Goal: Task Accomplishment & Management: Use online tool/utility

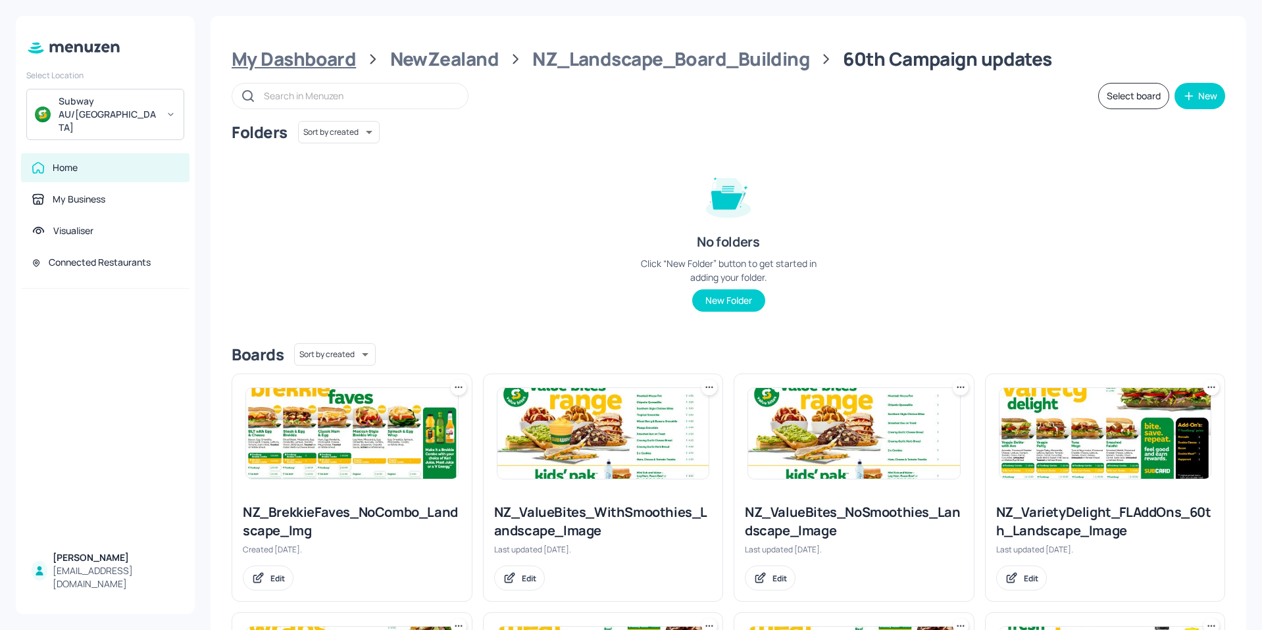
click at [308, 63] on div "My Dashboard" at bounding box center [294, 59] width 124 height 24
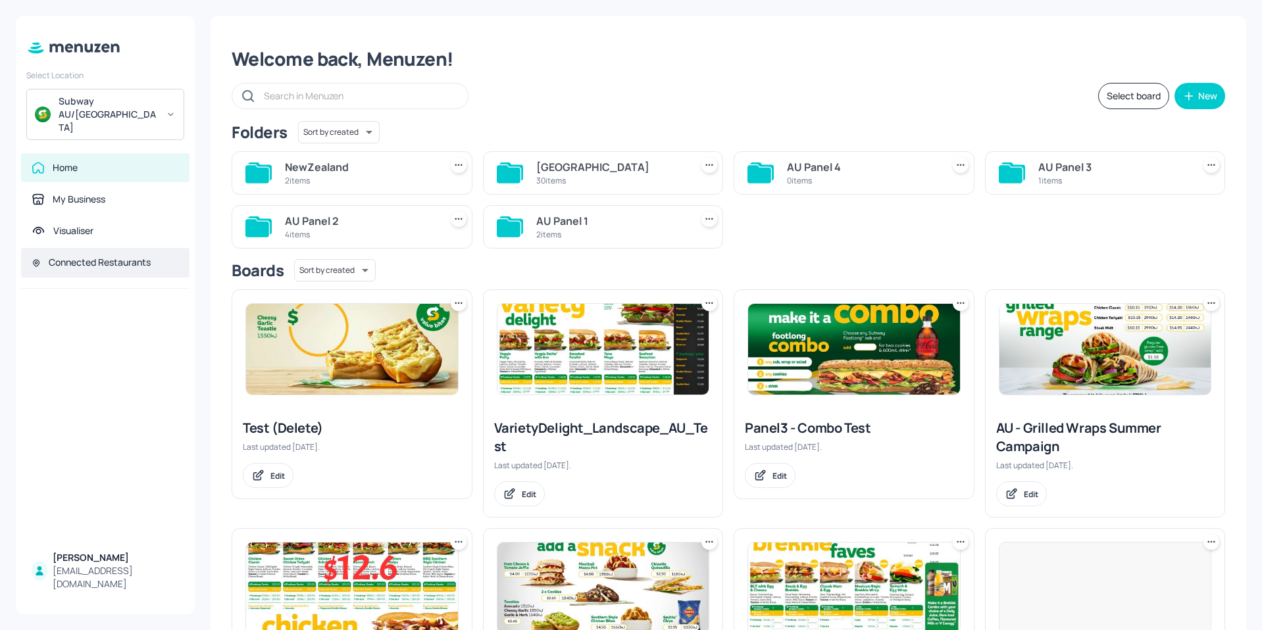
click at [97, 256] on div "Connected Restaurants" at bounding box center [100, 262] width 102 height 13
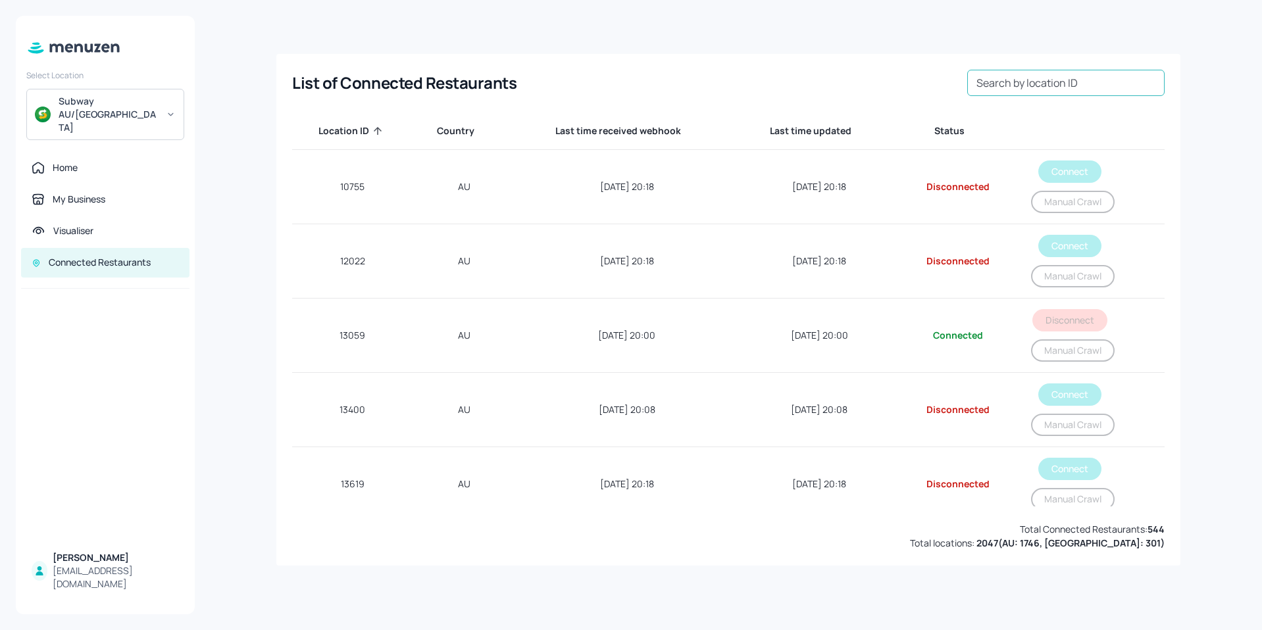
click at [1030, 86] on input "Search by location ID" at bounding box center [1065, 83] width 197 height 26
drag, startPoint x: 1030, startPoint y: 86, endPoint x: 989, endPoint y: 82, distance: 41.0
click at [1030, 86] on input "74650" at bounding box center [1065, 83] width 197 height 26
click at [989, 82] on input "74650" at bounding box center [1065, 83] width 197 height 26
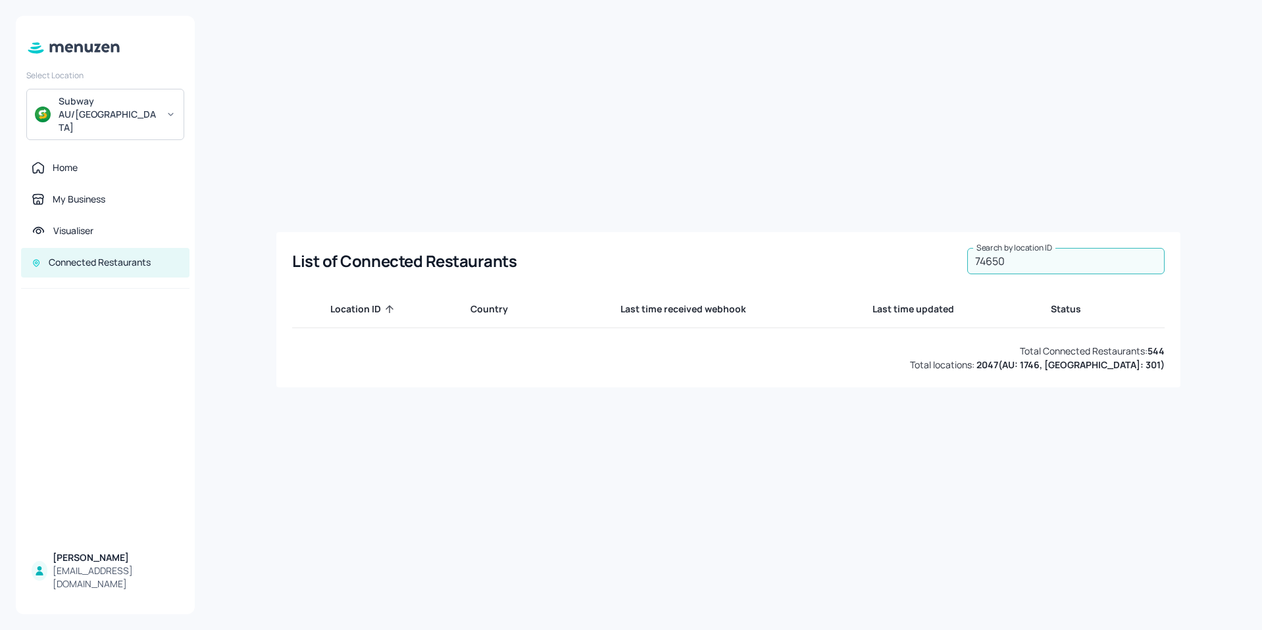
click at [1088, 253] on input "74650" at bounding box center [1065, 261] width 197 height 26
type input "7"
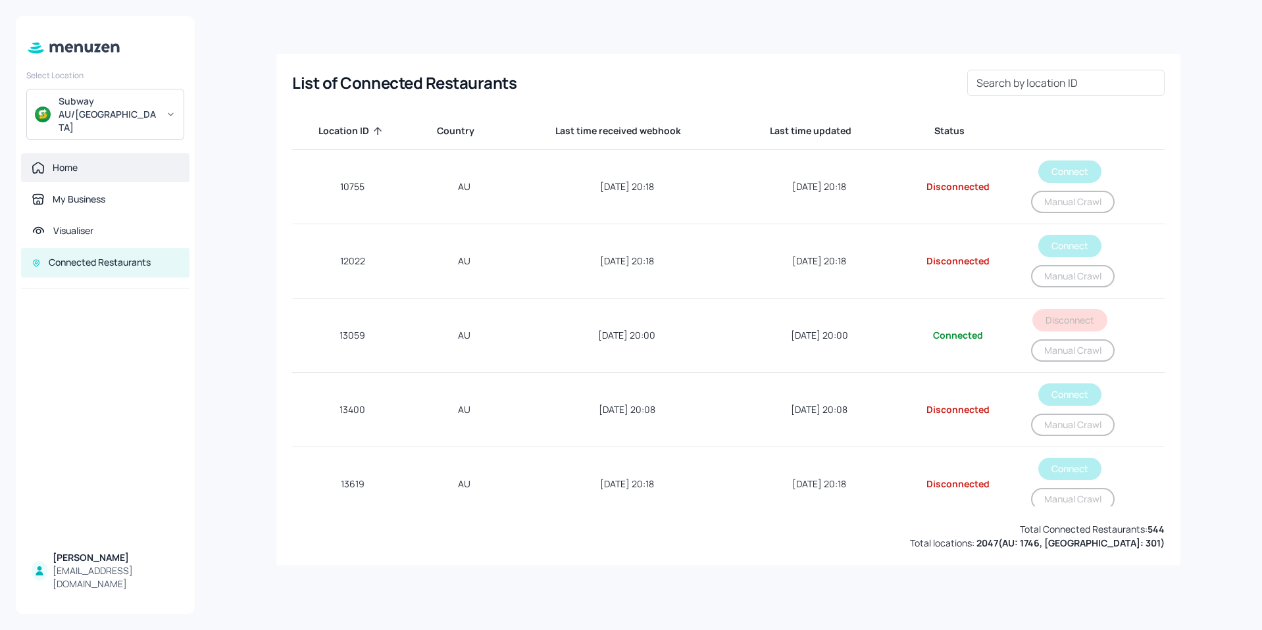
click at [72, 161] on div "Home" at bounding box center [65, 167] width 25 height 13
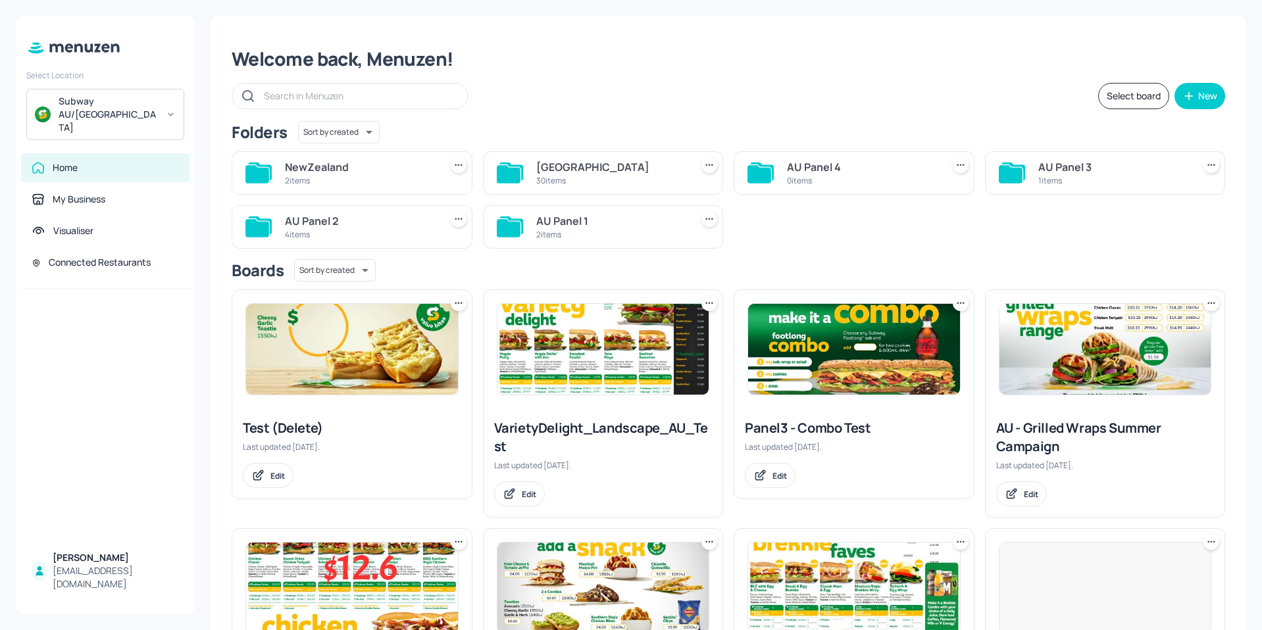
click at [573, 167] on div "[GEOGRAPHIC_DATA]" at bounding box center [611, 167] width 150 height 16
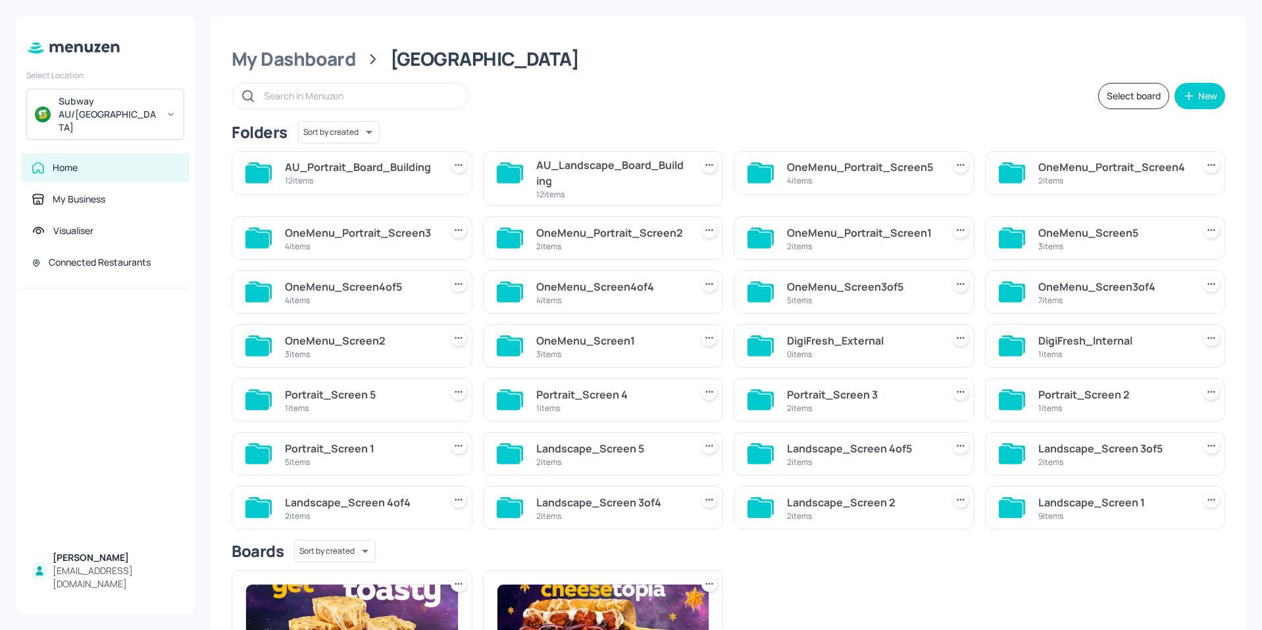
click at [583, 170] on div "AU_Landscape_Board_Building" at bounding box center [611, 173] width 150 height 32
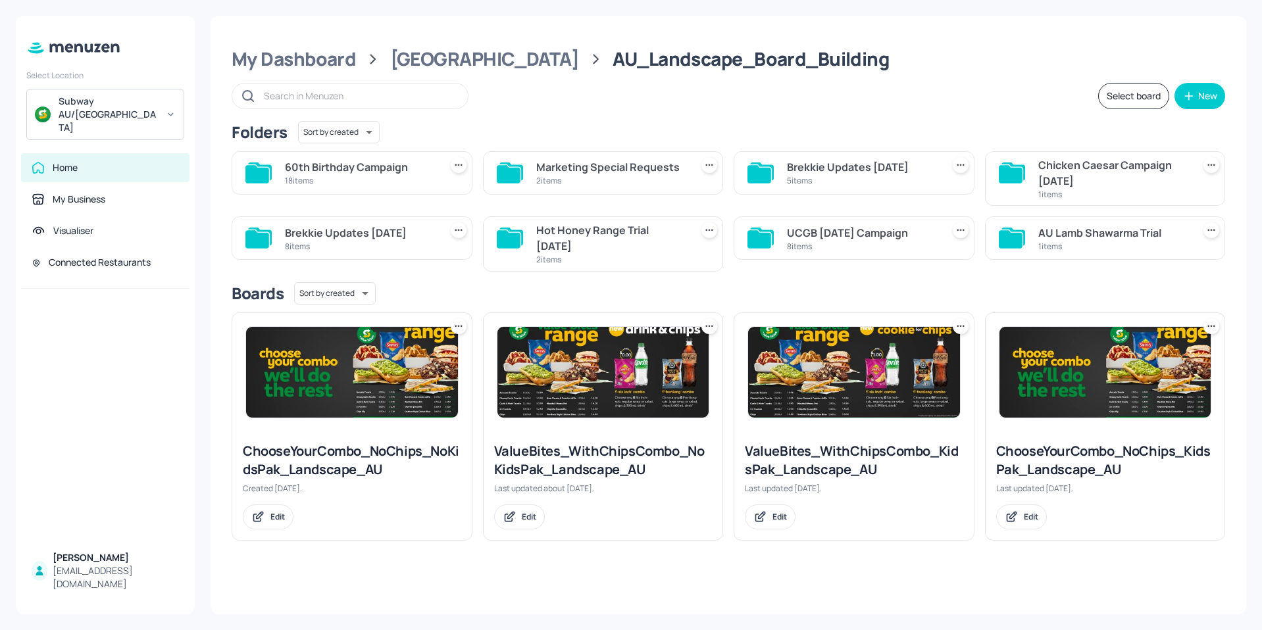
click at [353, 174] on div "60th Birthday Campaign" at bounding box center [360, 167] width 150 height 16
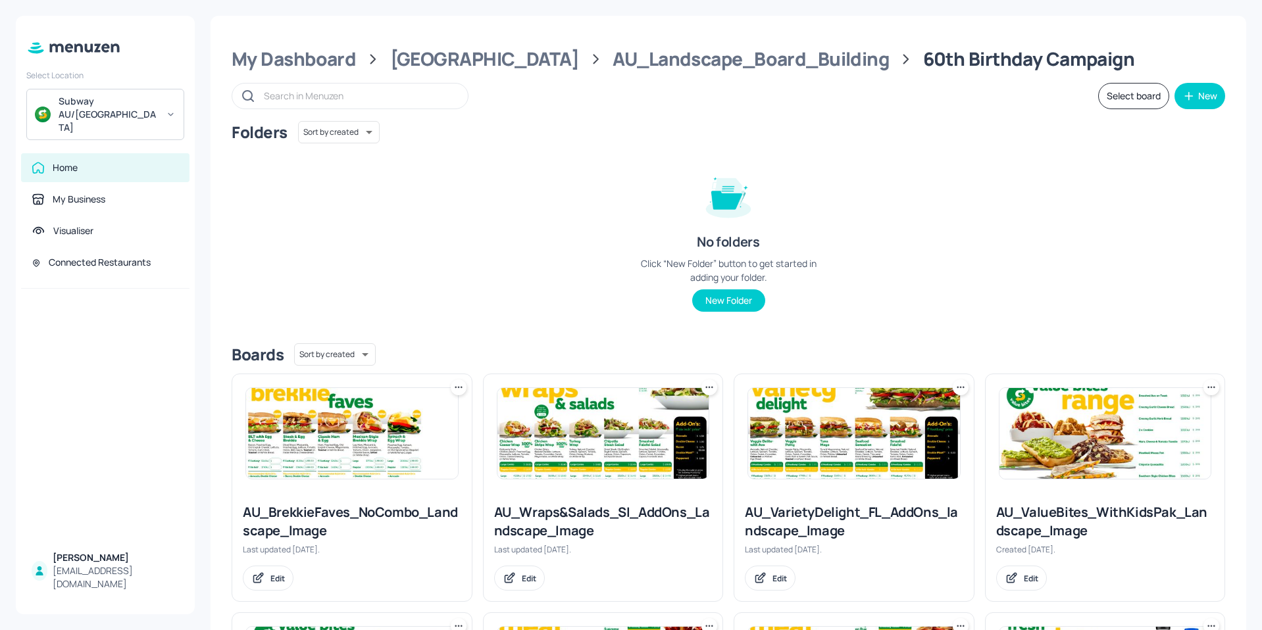
click at [363, 463] on img at bounding box center [352, 433] width 212 height 91
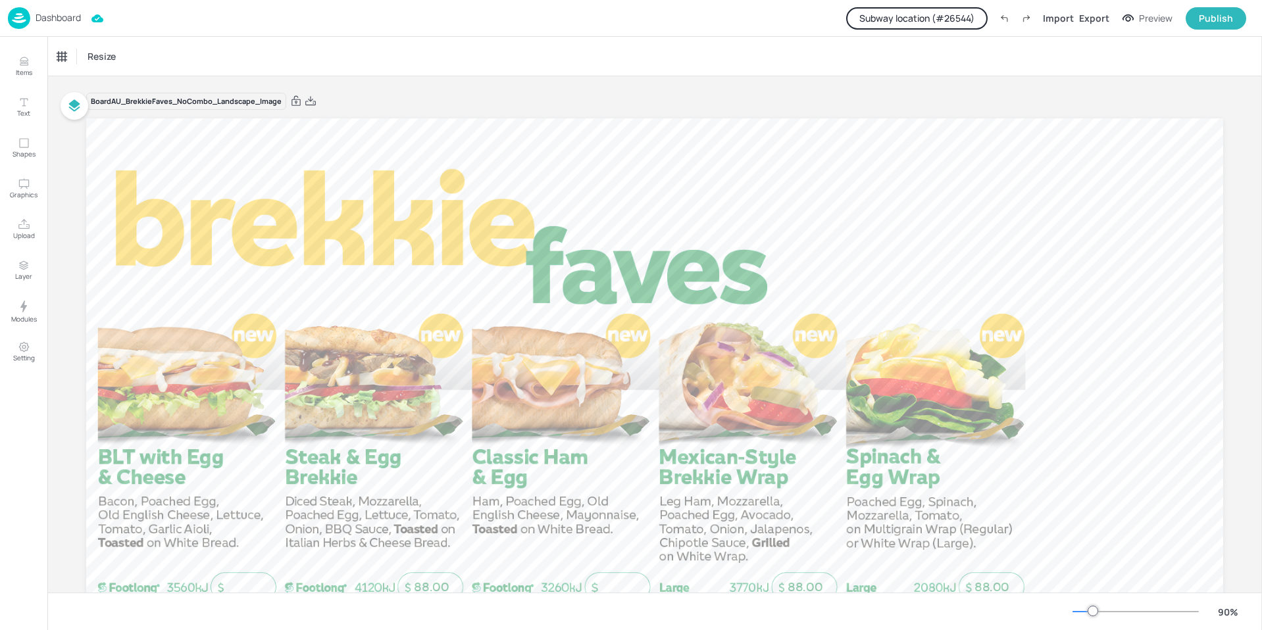
click at [924, 18] on button "Subway location (# 26544 )" at bounding box center [916, 18] width 141 height 22
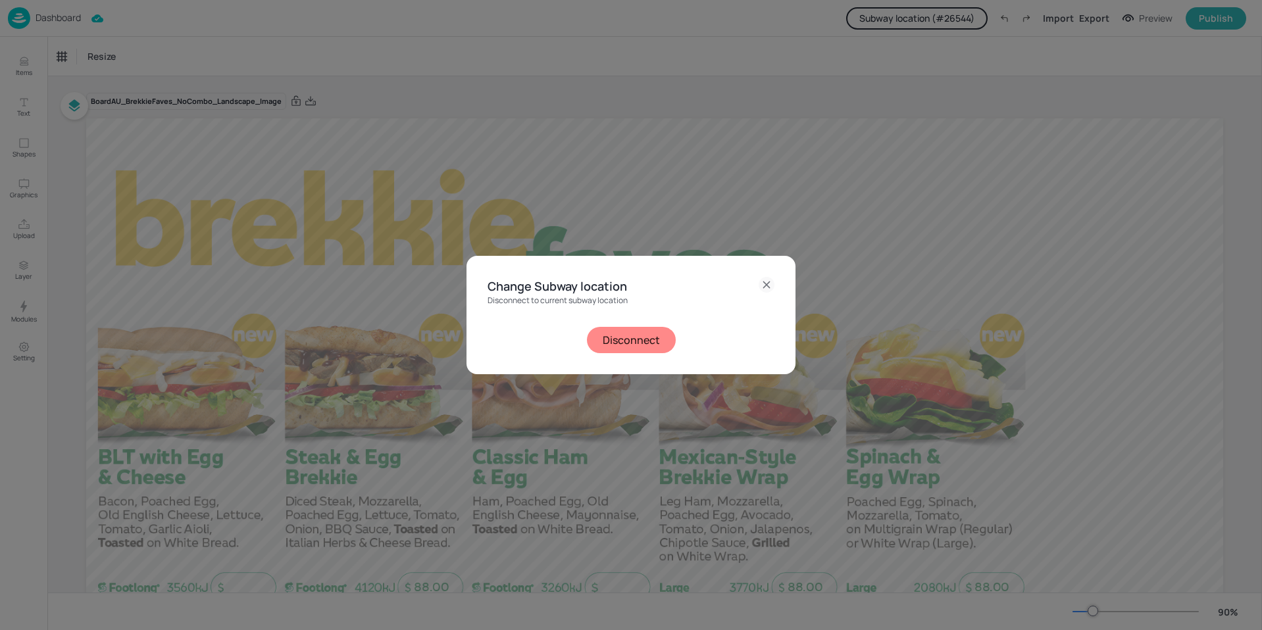
click at [651, 344] on button "Disconnect" at bounding box center [631, 340] width 89 height 26
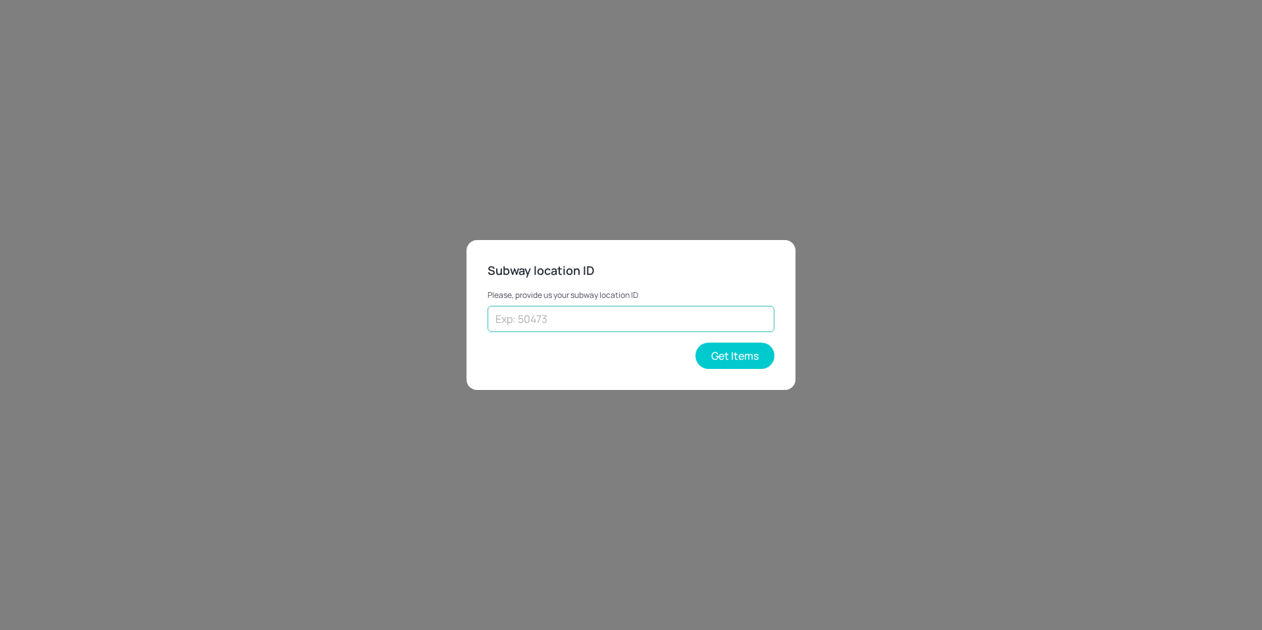
click at [588, 321] on input "text" at bounding box center [631, 319] width 287 height 26
click at [722, 355] on button "Get Items" at bounding box center [734, 356] width 79 height 26
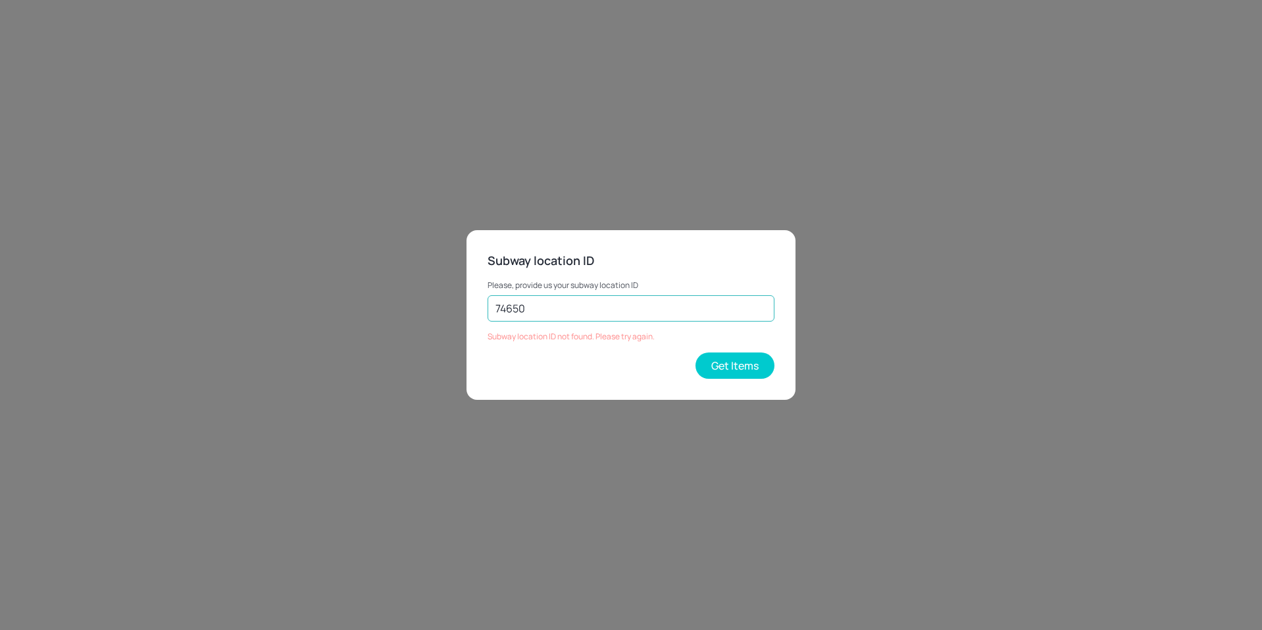
click at [553, 311] on input "74650" at bounding box center [631, 308] width 287 height 26
click at [719, 366] on button "Get Items" at bounding box center [734, 366] width 79 height 26
click at [552, 313] on input "74248" at bounding box center [631, 308] width 287 height 26
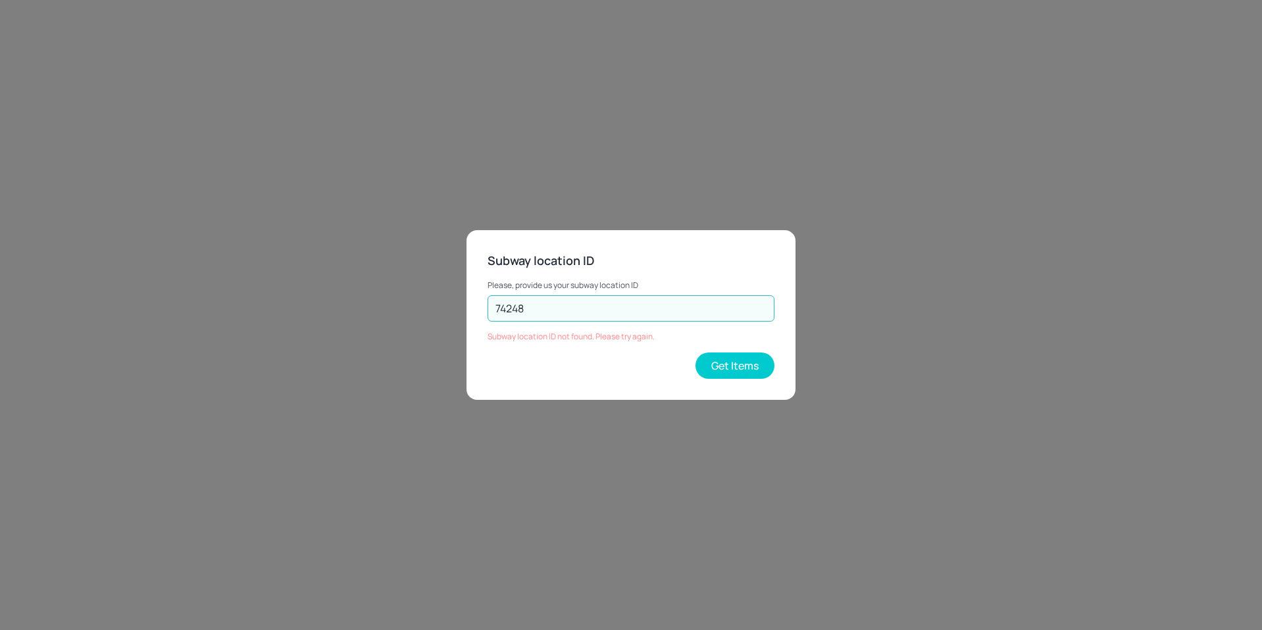
click at [552, 313] on input "74248" at bounding box center [631, 308] width 287 height 26
type input "74248"
click at [726, 357] on button "Get Items" at bounding box center [734, 366] width 79 height 26
click at [374, 335] on div "Subway location ID Please, provide us your subway location ID 74248 ​ Subway lo…" at bounding box center [631, 315] width 1262 height 630
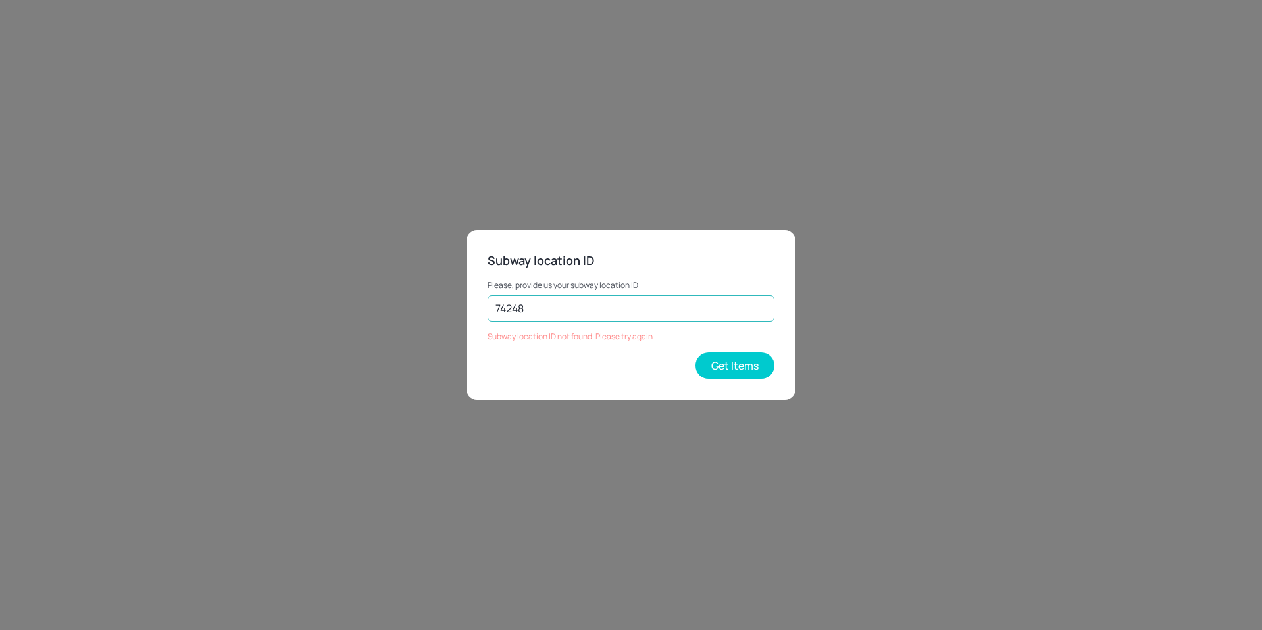
click at [602, 315] on input "74248" at bounding box center [631, 308] width 287 height 26
click at [543, 287] on p "Please, provide us your subway location ID" at bounding box center [631, 285] width 287 height 9
click at [539, 311] on input "74248" at bounding box center [631, 308] width 287 height 26
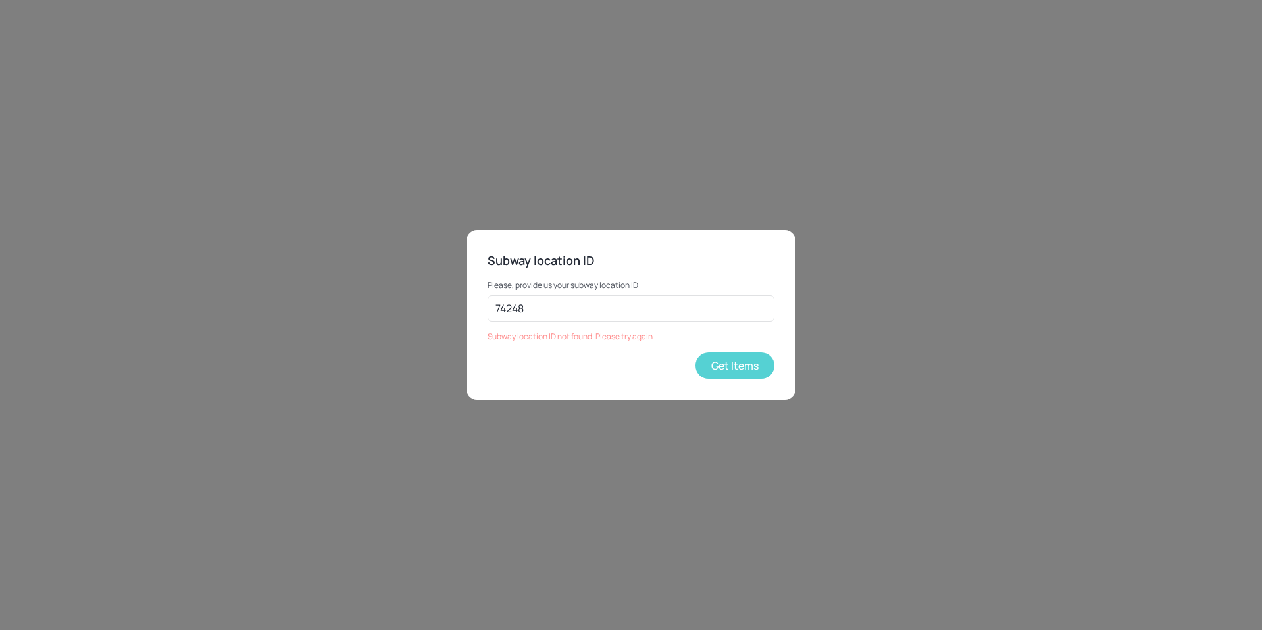
click at [726, 362] on button "Get Items" at bounding box center [734, 366] width 79 height 26
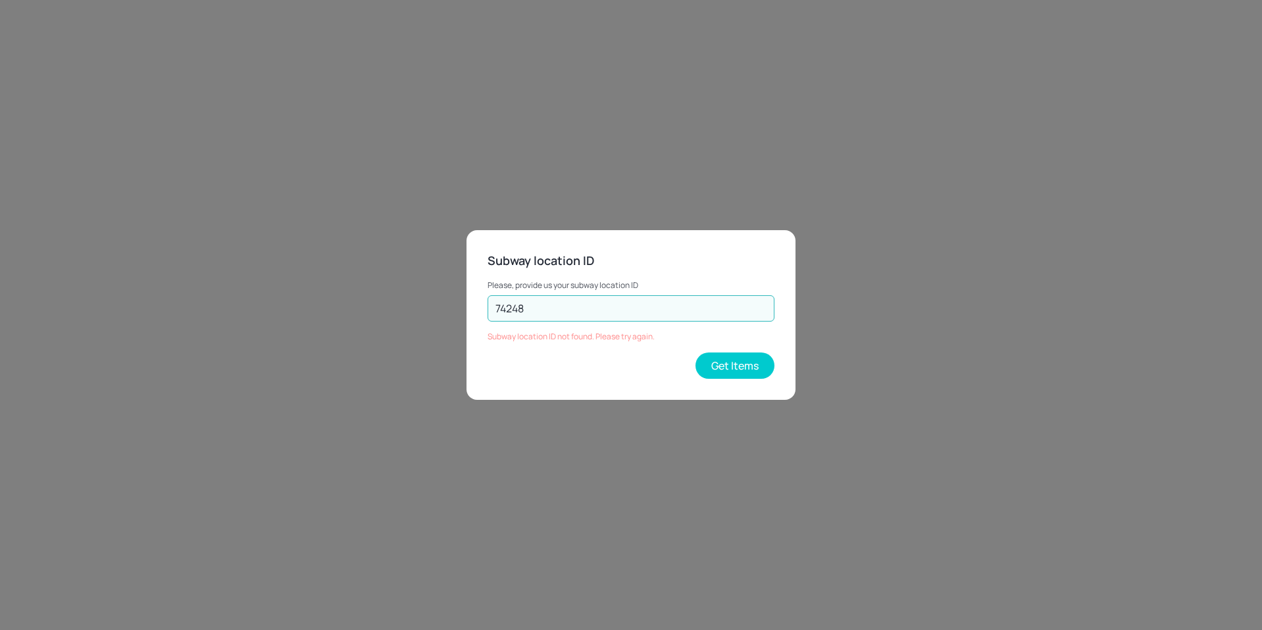
click at [568, 300] on input "74248" at bounding box center [631, 308] width 287 height 26
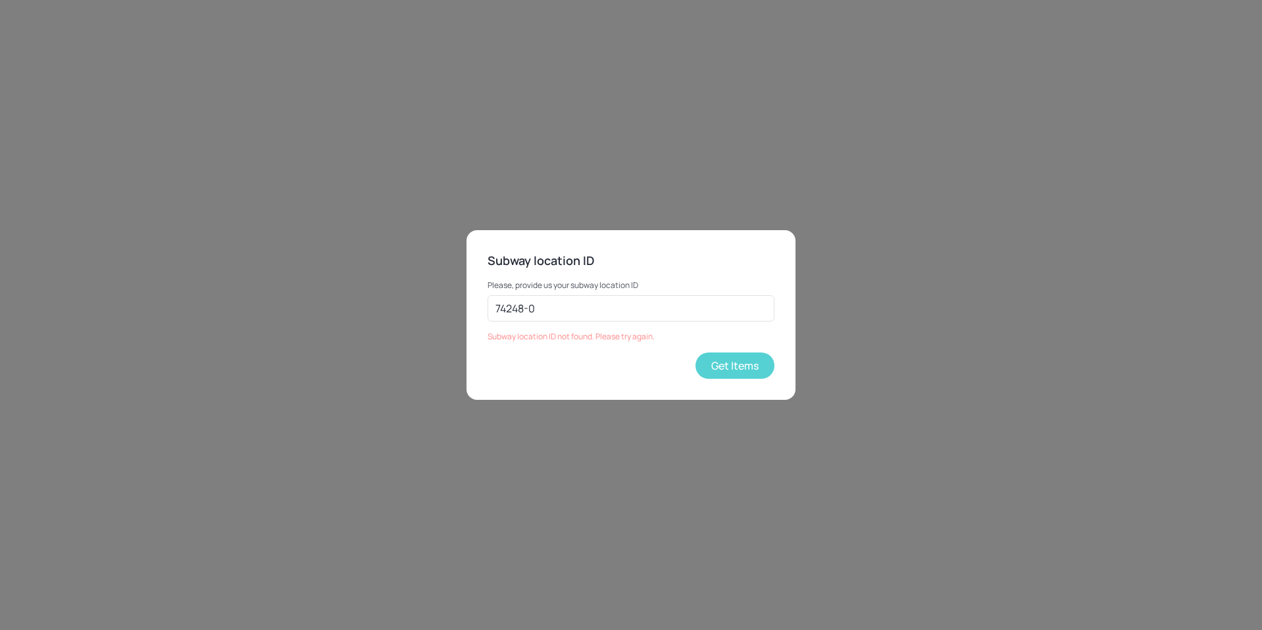
click at [730, 360] on button "Get Items" at bounding box center [734, 366] width 79 height 26
click at [553, 312] on input "74248-0" at bounding box center [631, 308] width 287 height 26
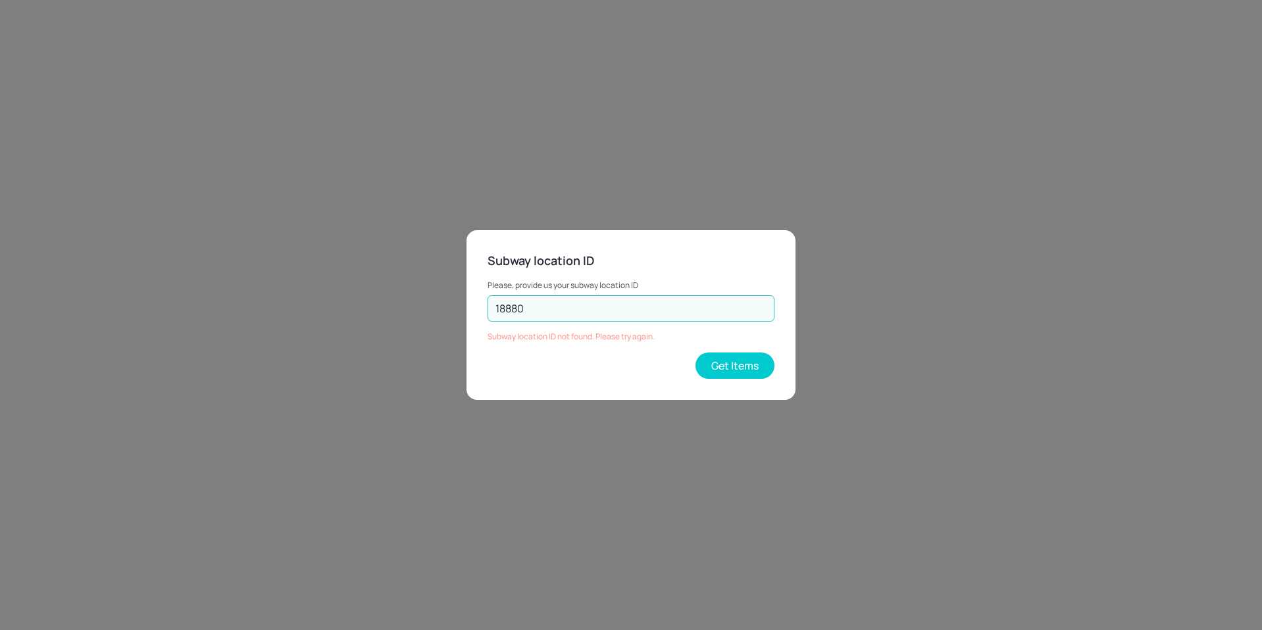
type input "18880"
click at [760, 358] on button "Get Items" at bounding box center [734, 366] width 79 height 26
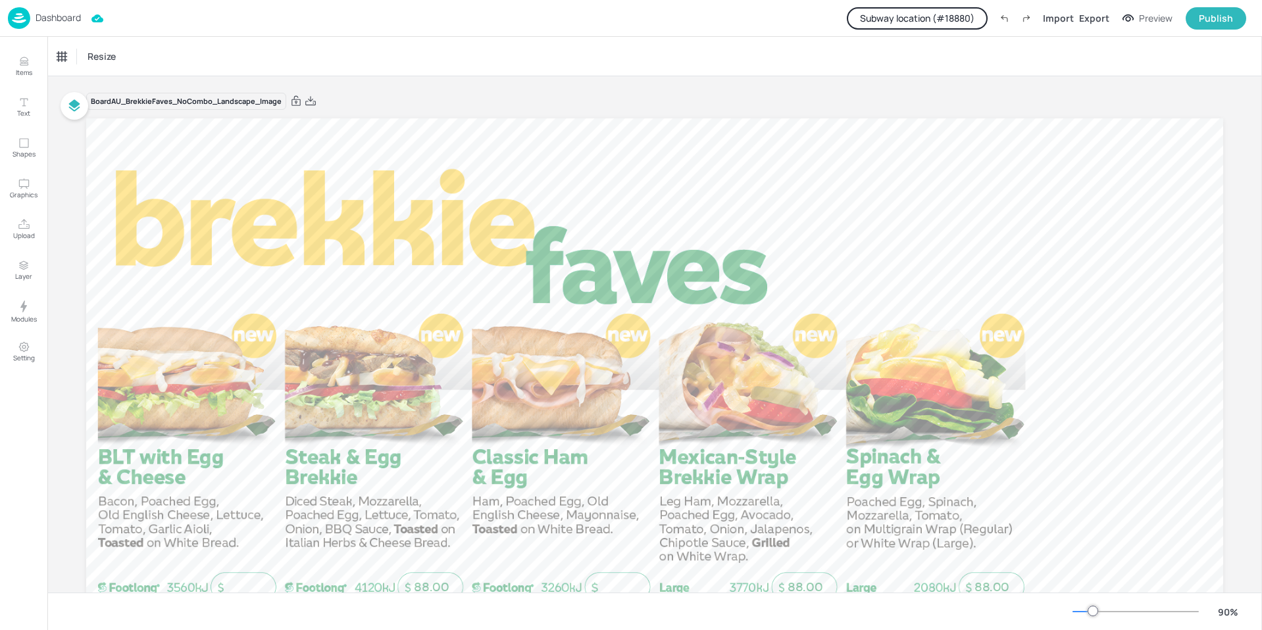
click at [903, 18] on button "Subway location (# 18880 )" at bounding box center [917, 18] width 141 height 22
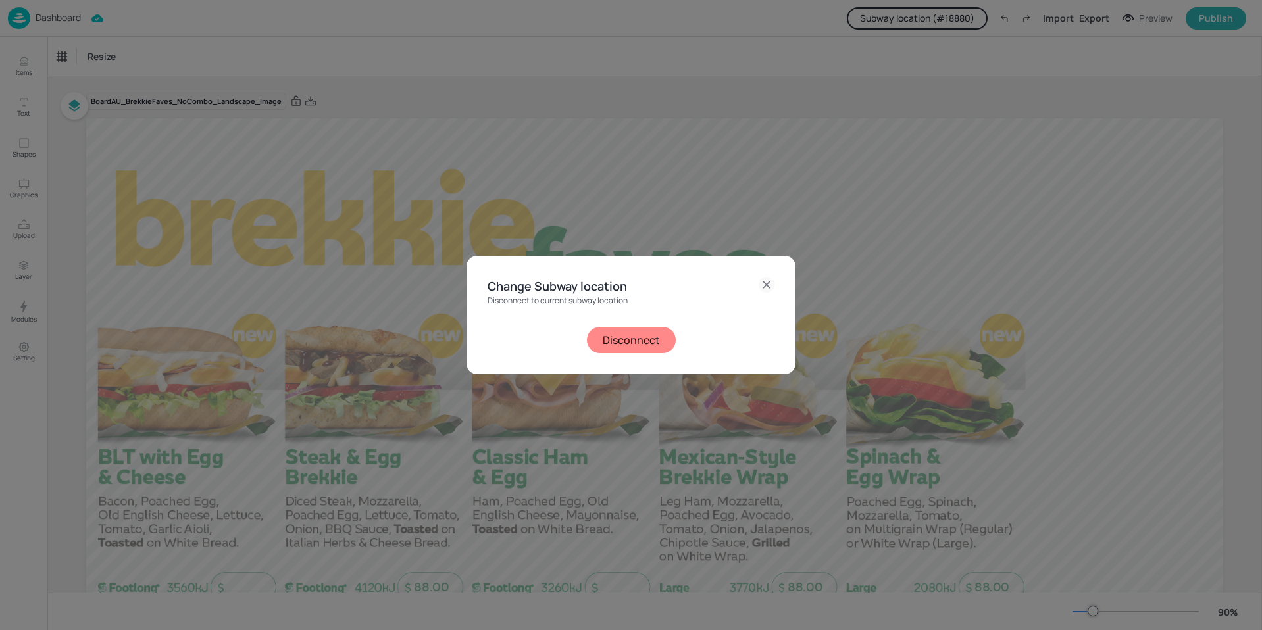
click at [625, 332] on button "Disconnect" at bounding box center [631, 340] width 89 height 26
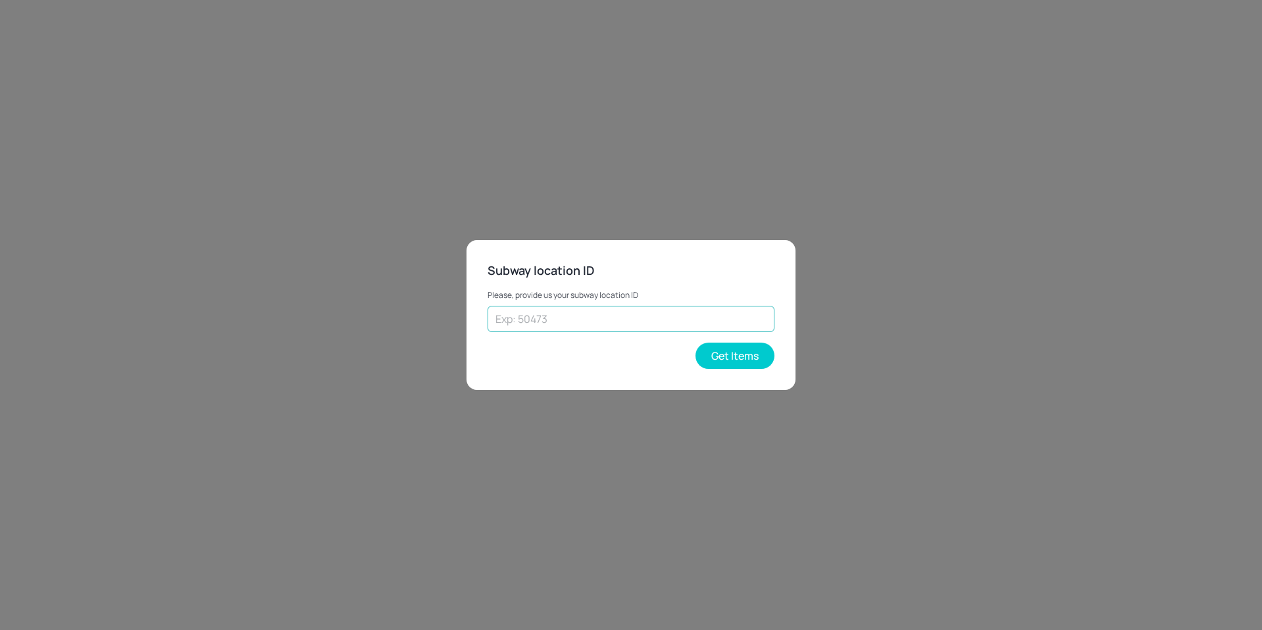
click at [570, 320] on input "text" at bounding box center [631, 319] width 287 height 26
click at [724, 353] on button "Get Items" at bounding box center [734, 356] width 79 height 26
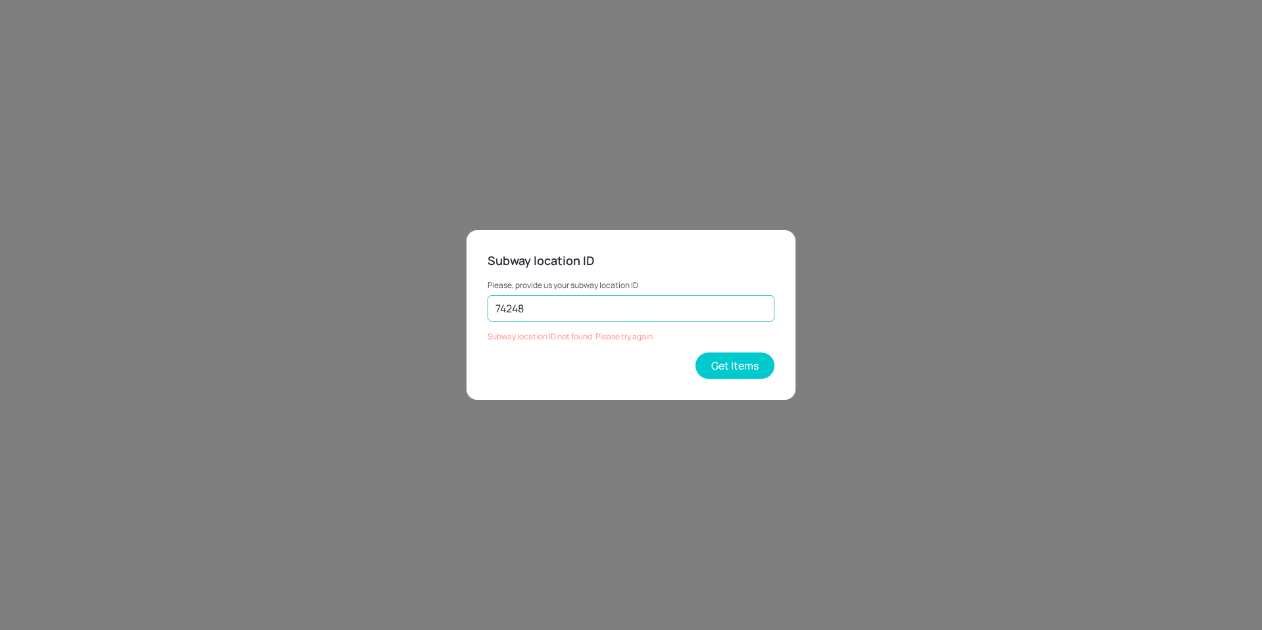
click at [536, 307] on input "74248" at bounding box center [631, 308] width 287 height 26
click at [740, 366] on button "Get Items" at bounding box center [734, 366] width 79 height 26
click at [571, 309] on input "74650" at bounding box center [631, 308] width 287 height 26
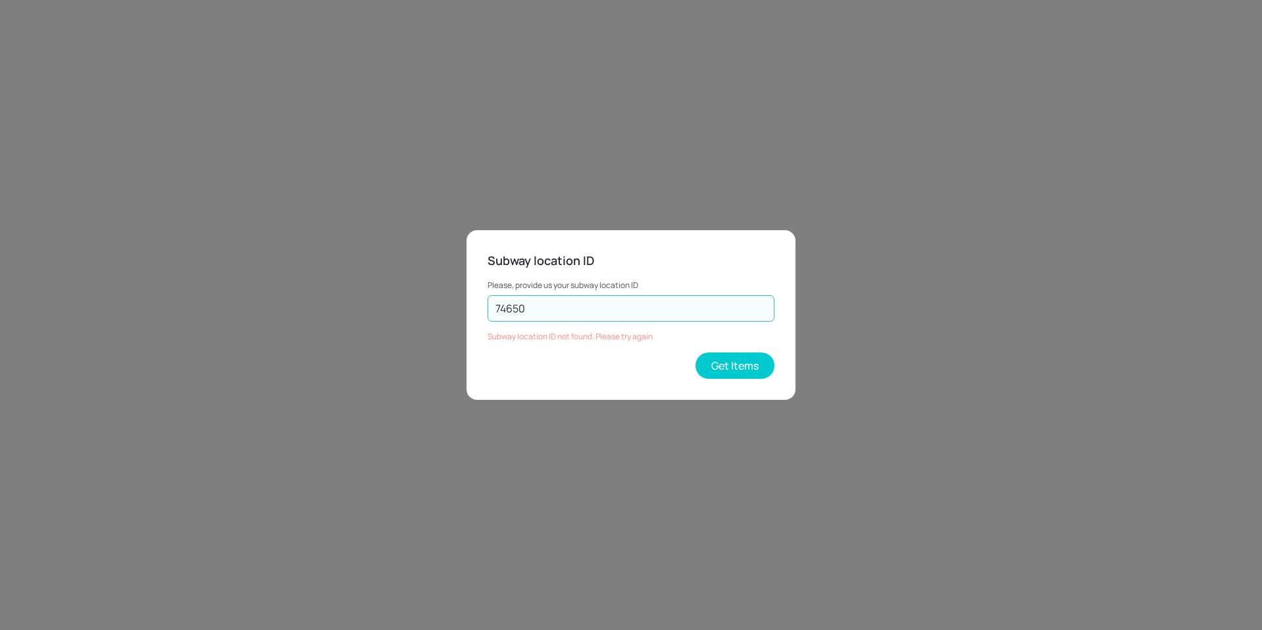
click at [571, 309] on input "74650" at bounding box center [631, 308] width 287 height 26
type input "18880"
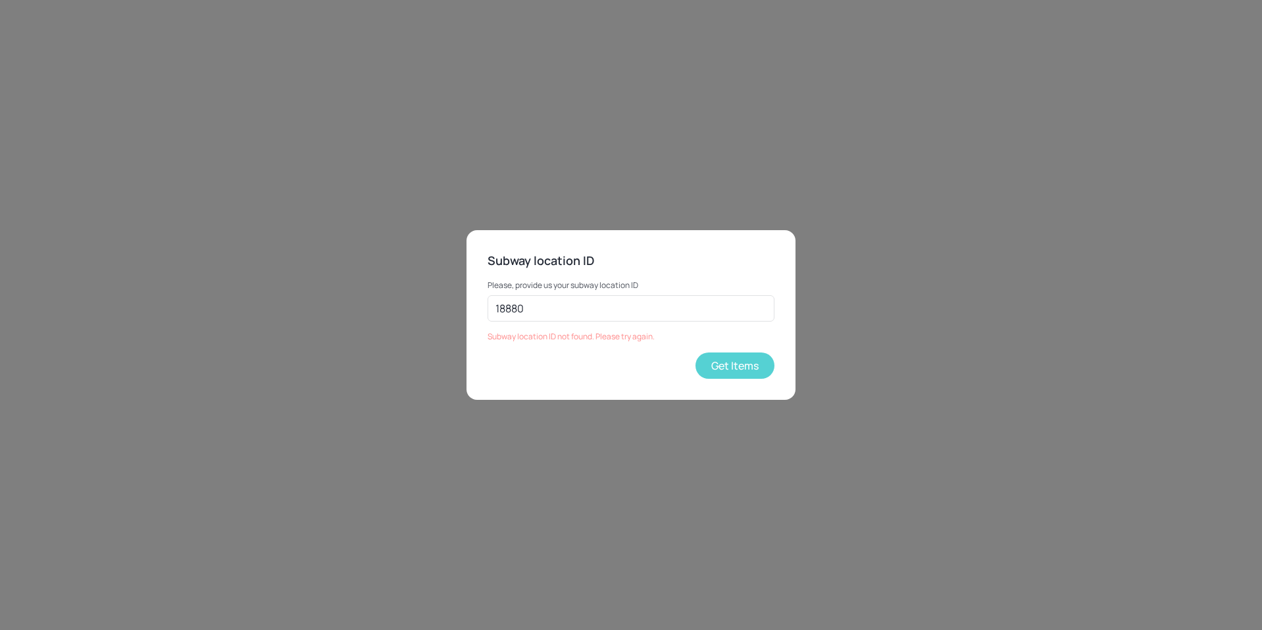
click at [732, 361] on button "Get Items" at bounding box center [734, 366] width 79 height 26
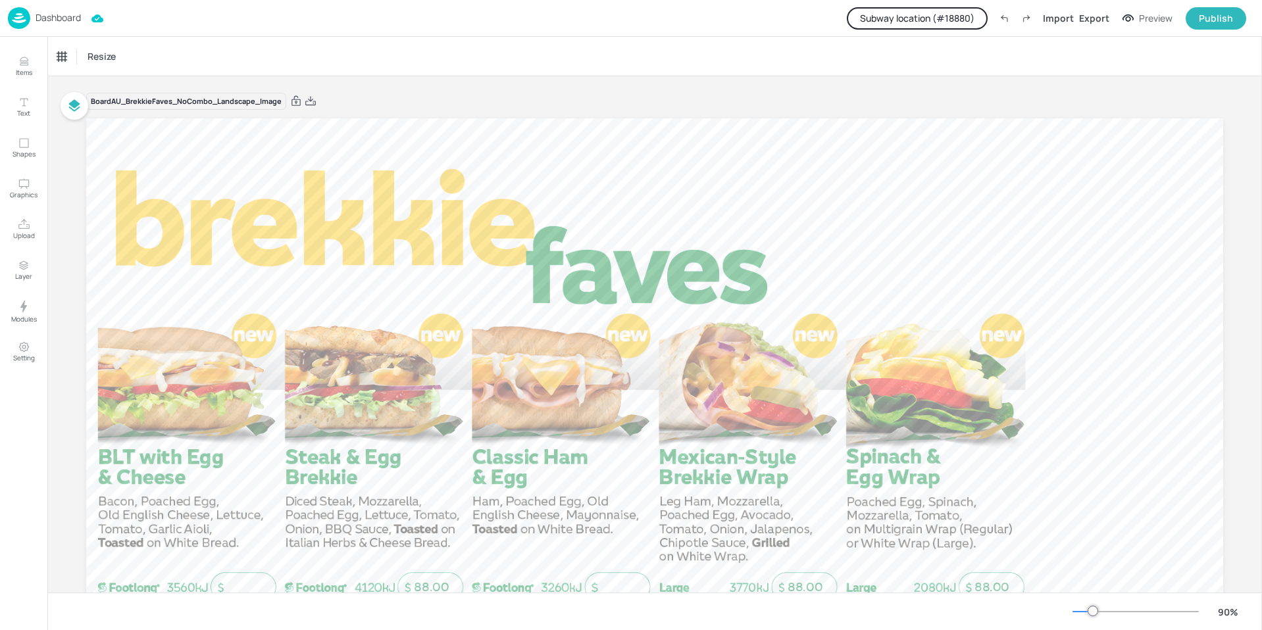
click at [913, 24] on button "Subway location (# 18880 )" at bounding box center [917, 18] width 141 height 22
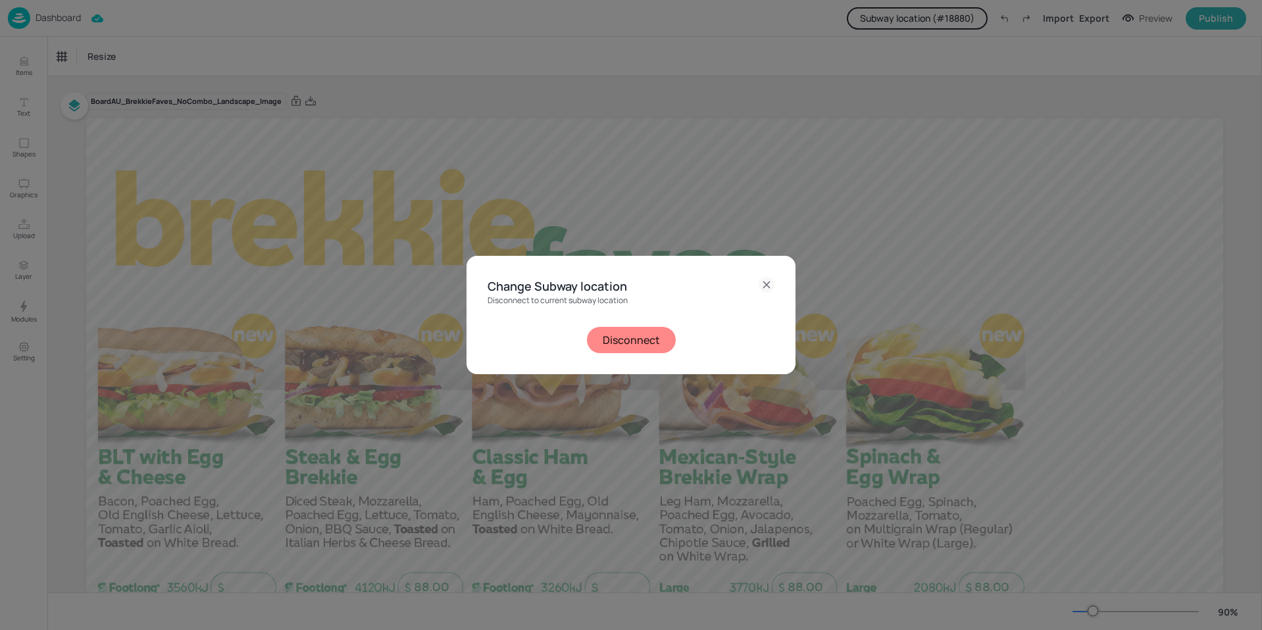
click at [625, 341] on button "Disconnect" at bounding box center [631, 340] width 89 height 26
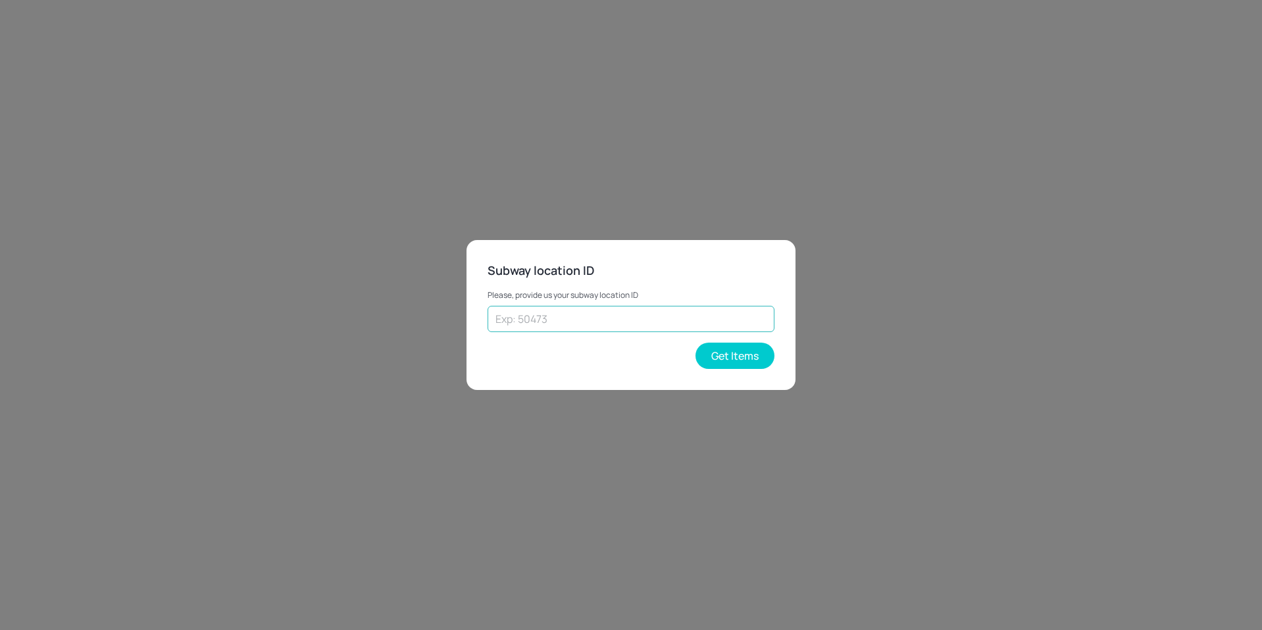
click at [662, 319] on input "text" at bounding box center [631, 319] width 287 height 26
click at [736, 363] on button "Get Items" at bounding box center [734, 356] width 79 height 26
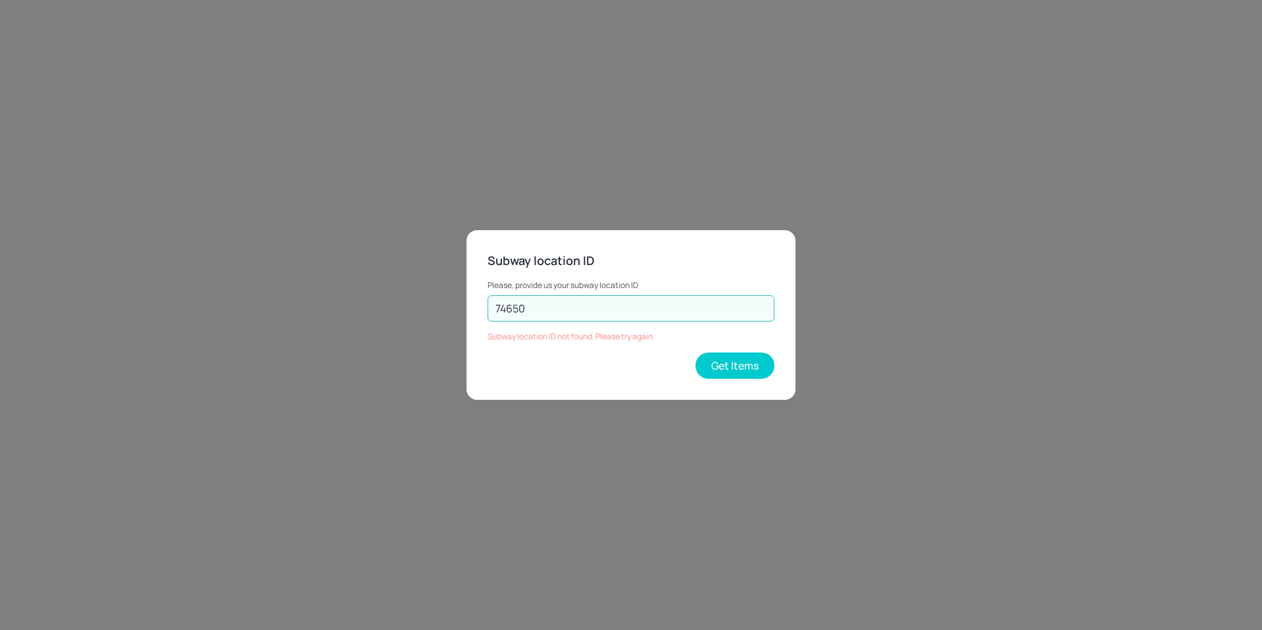
click at [672, 311] on input "74650" at bounding box center [631, 308] width 287 height 26
type input "18880"
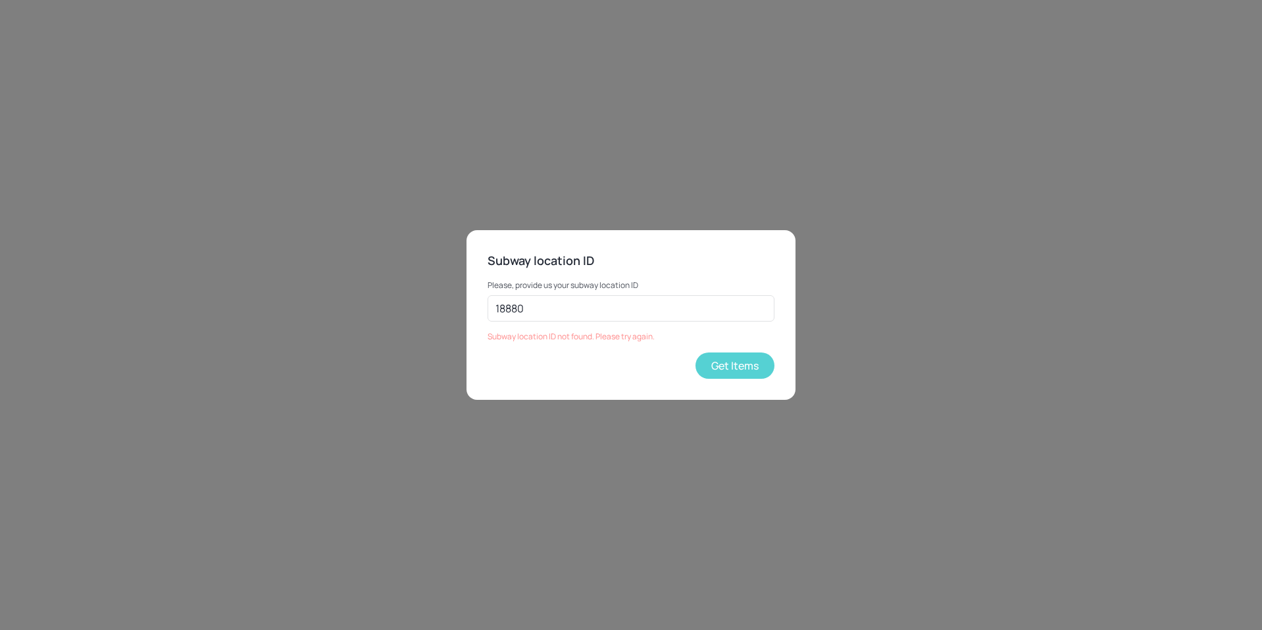
drag, startPoint x: 754, startPoint y: 385, endPoint x: 749, endPoint y: 371, distance: 14.8
click at [754, 381] on div "Subway location ID Please, provide us your subway location ID 18880 ​ Subway lo…" at bounding box center [630, 315] width 329 height 170
click at [749, 371] on button "Get Items" at bounding box center [734, 366] width 79 height 26
